Goal: Find specific page/section: Find specific page/section

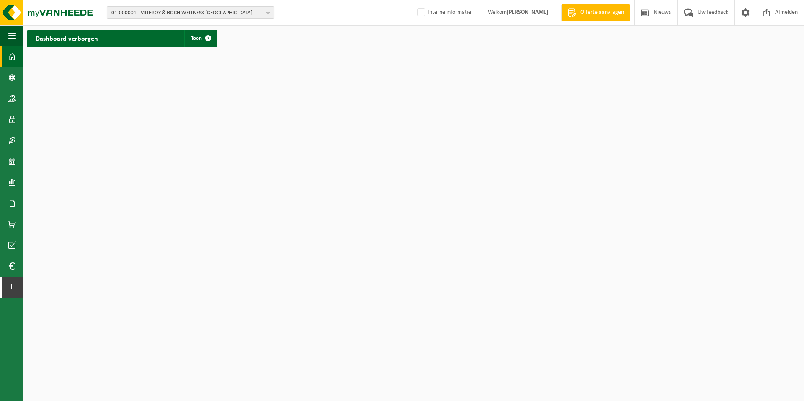
click at [148, 11] on span "01-000001 - VILLEROY & BOCH WELLNESS NV" at bounding box center [187, 13] width 152 height 13
click at [147, 25] on input "text" at bounding box center [190, 26] width 163 height 10
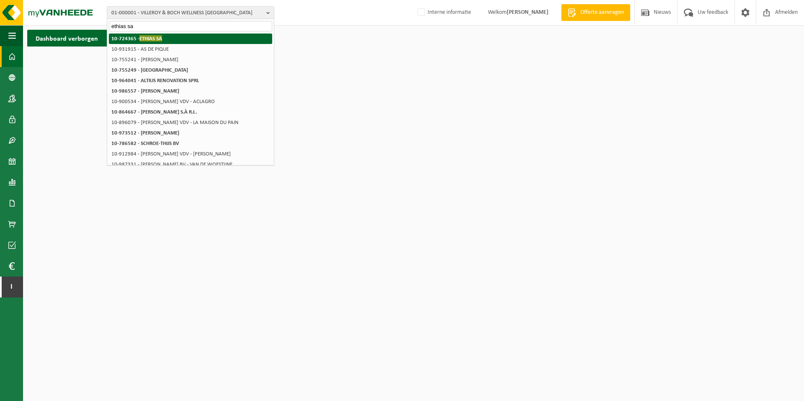
type input "ethias sa"
click at [149, 39] on span "ETHIAS SA" at bounding box center [150, 38] width 23 height 6
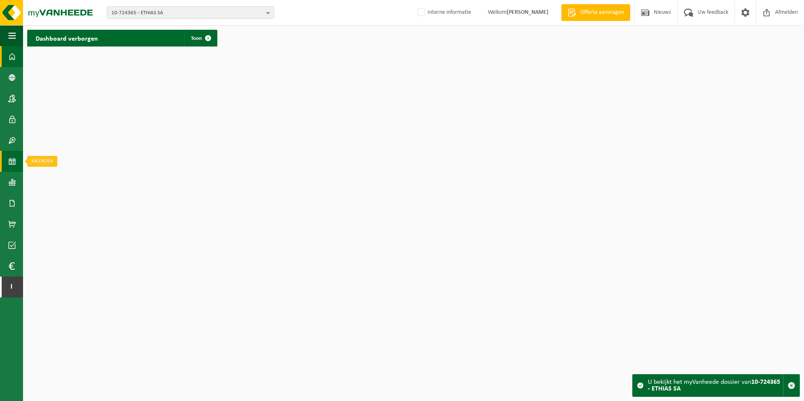
click at [14, 160] on span at bounding box center [12, 161] width 8 height 21
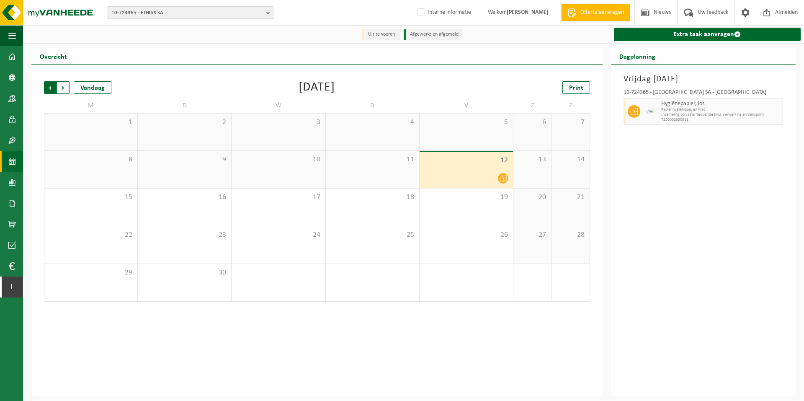
click at [63, 84] on span "Volgende" at bounding box center [63, 87] width 13 height 13
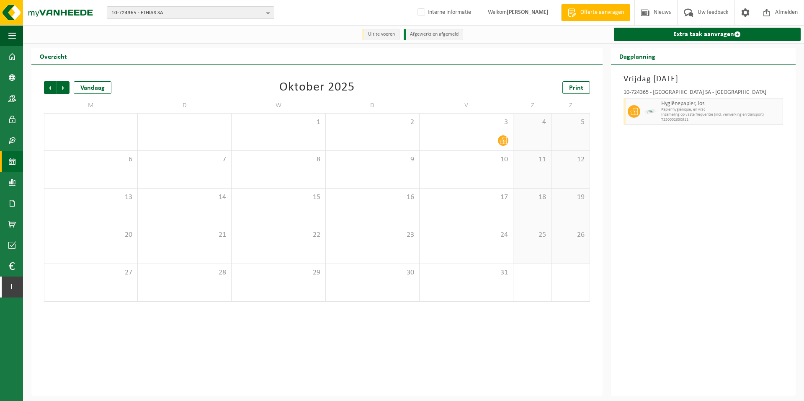
click at [182, 12] on span "10-724365 - ETHIAS SA" at bounding box center [187, 13] width 152 height 13
click at [182, 26] on input "text" at bounding box center [190, 26] width 163 height 10
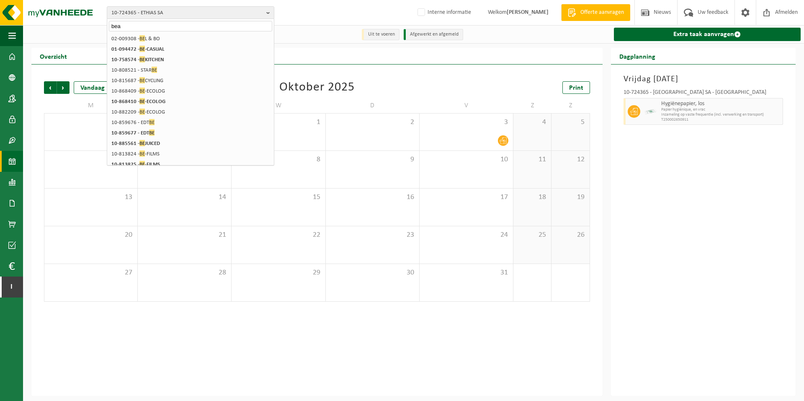
type input "beat"
click at [108, 24] on div "beat" at bounding box center [190, 25] width 167 height 13
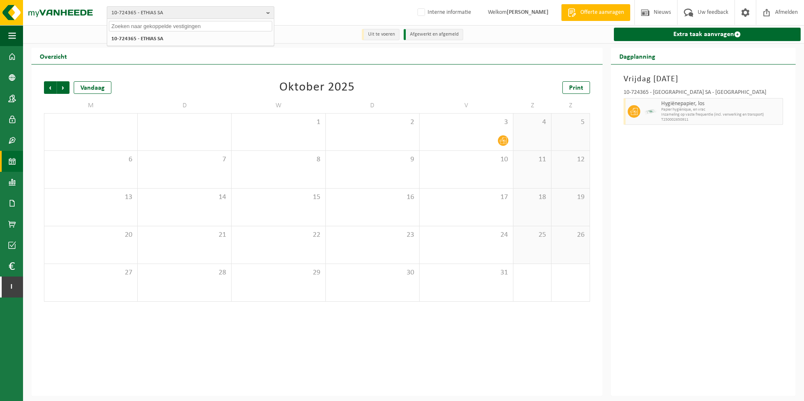
click at [187, 10] on span "10-724365 - ETHIAS SA" at bounding box center [187, 13] width 152 height 13
click at [202, 13] on span "10-724365 - ETHIAS SA" at bounding box center [187, 13] width 152 height 13
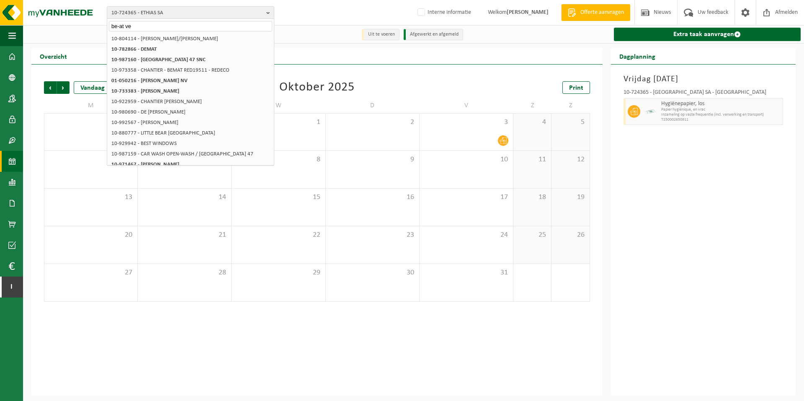
type input "be-at ve"
drag, startPoint x: 138, startPoint y: 25, endPoint x: 62, endPoint y: 20, distance: 76.3
click at [62, 20] on div "10-724365 - ETHIAS SA be-at ve 10-724365 - ETHIAS SA 10-804114 - LUC VAN DE WIE…" at bounding box center [402, 13] width 804 height 26
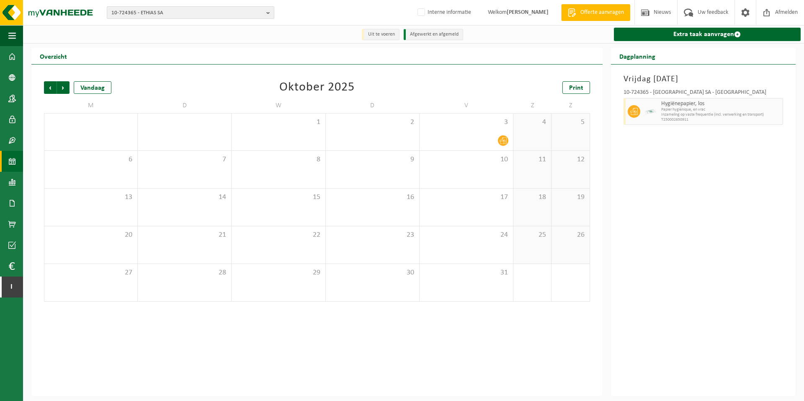
click at [152, 15] on span "10-724365 - ETHIAS SA" at bounding box center [187, 13] width 152 height 13
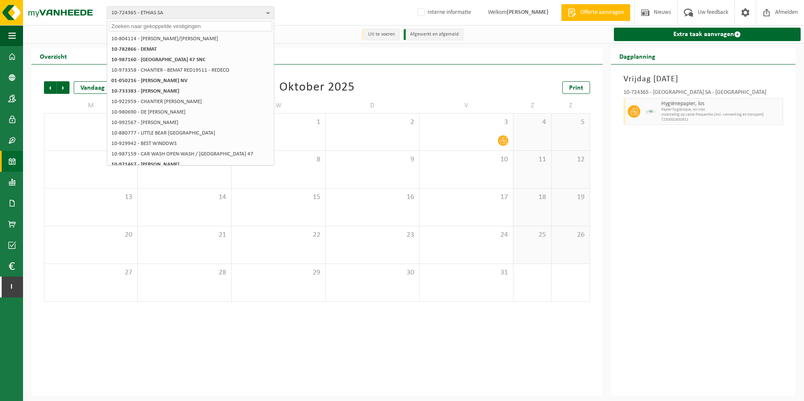
paste input "10-973603"
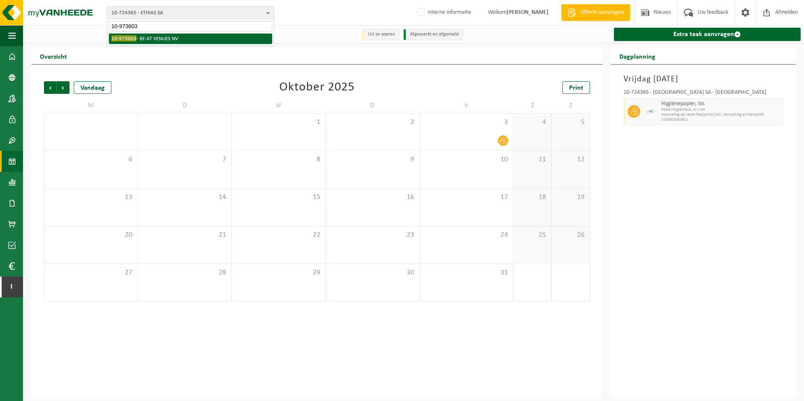
type input "10-973603"
click at [148, 38] on li "10-973603 - BE-AT VENUES NV" at bounding box center [190, 38] width 163 height 10
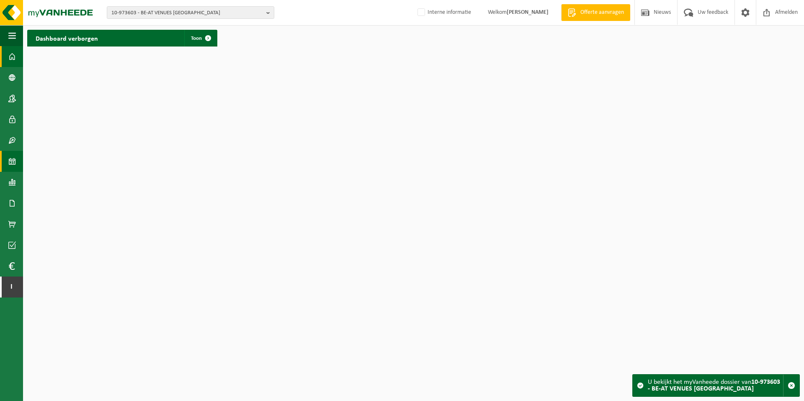
click at [11, 163] on span at bounding box center [12, 161] width 8 height 21
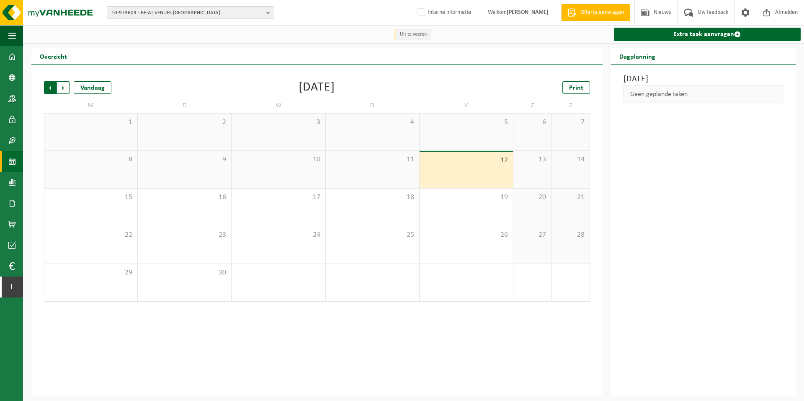
click at [62, 89] on span "Volgende" at bounding box center [63, 87] width 13 height 13
